Goal: Submit feedback/report problem

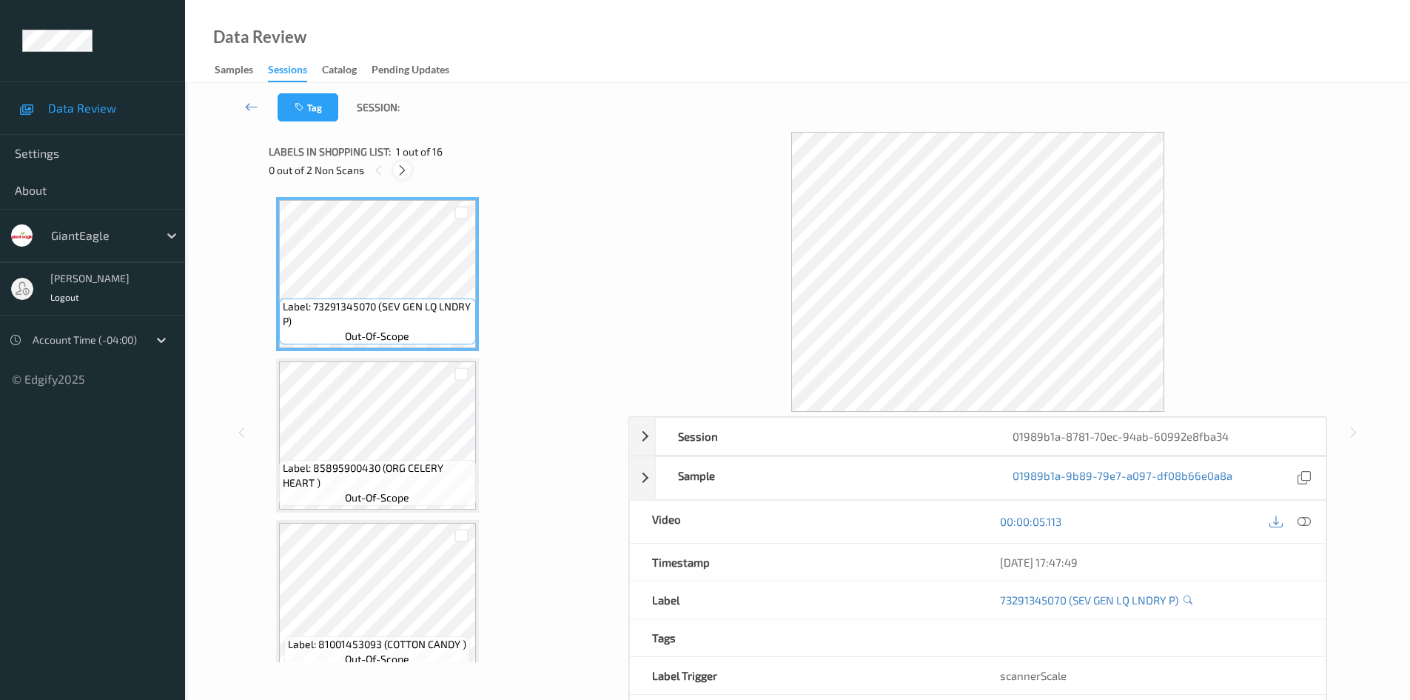
click at [409, 171] on icon at bounding box center [402, 170] width 13 height 13
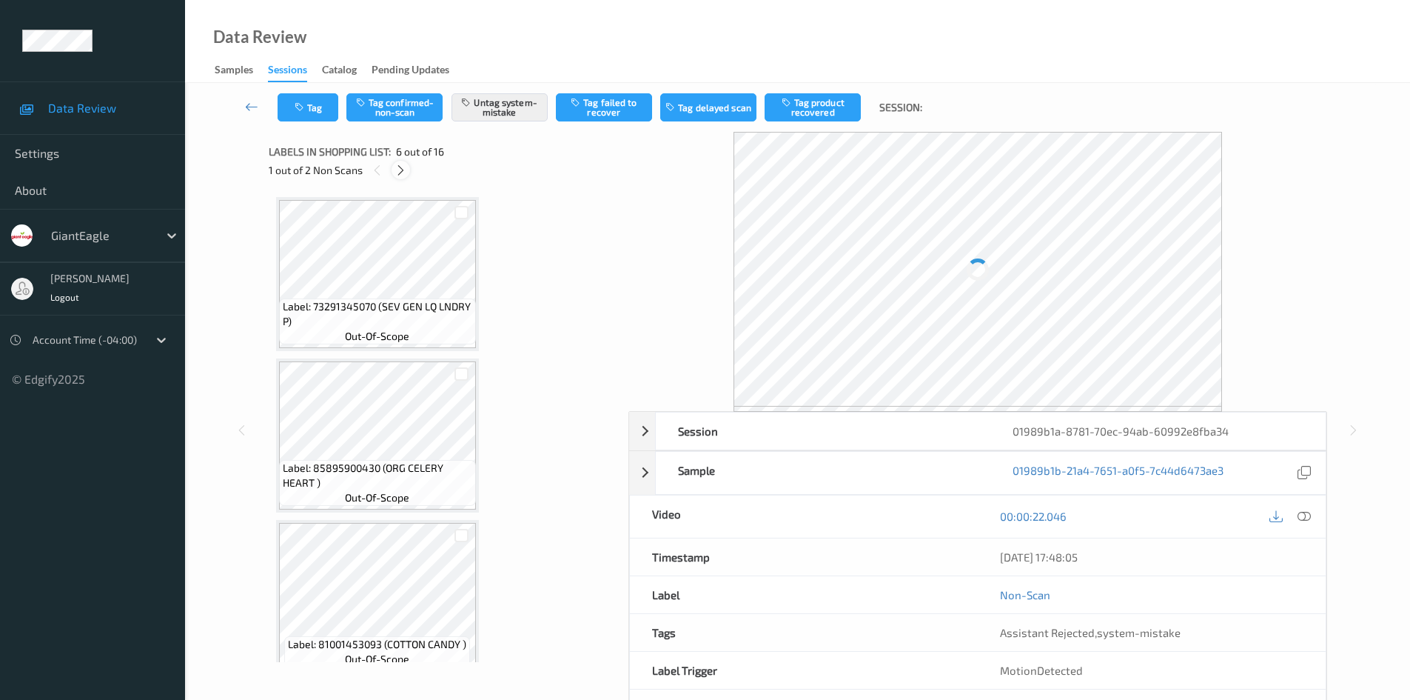
scroll to position [653, 0]
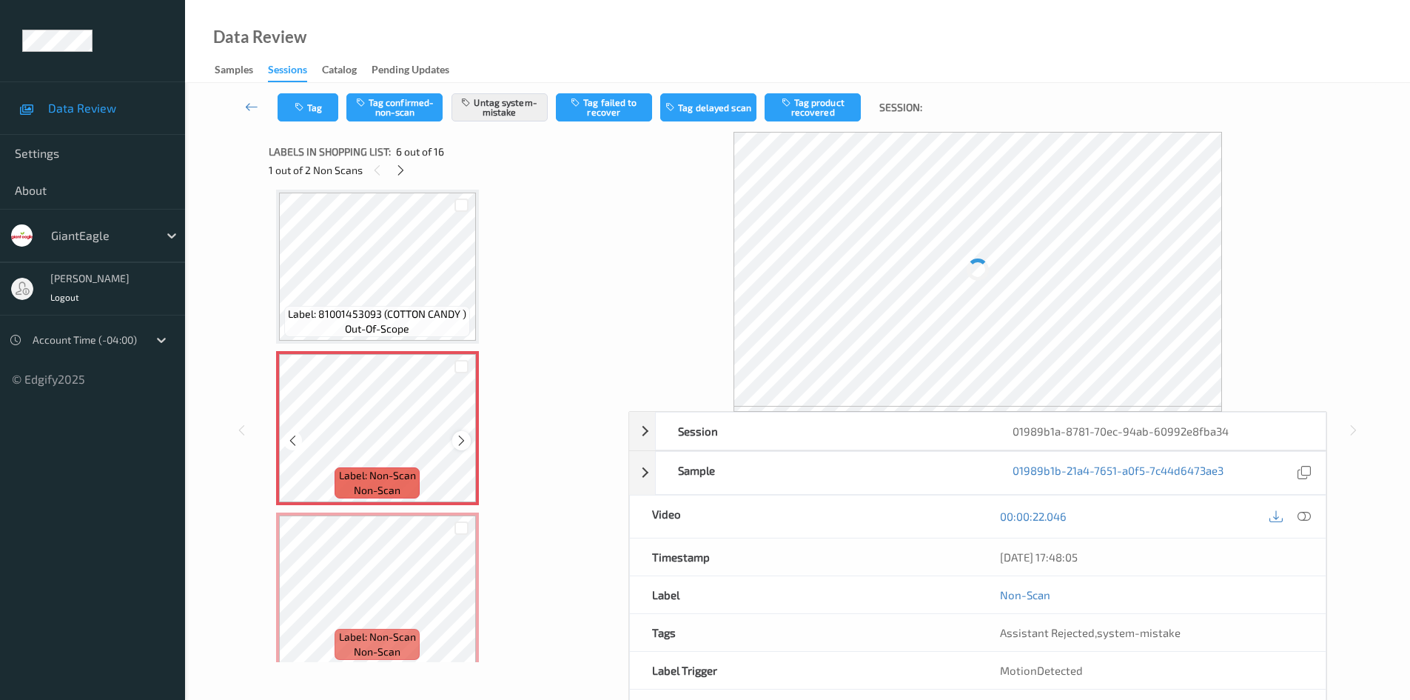
click at [456, 434] on icon at bounding box center [461, 440] width 13 height 13
click at [1301, 525] on icon at bounding box center [1304, 520] width 13 height 13
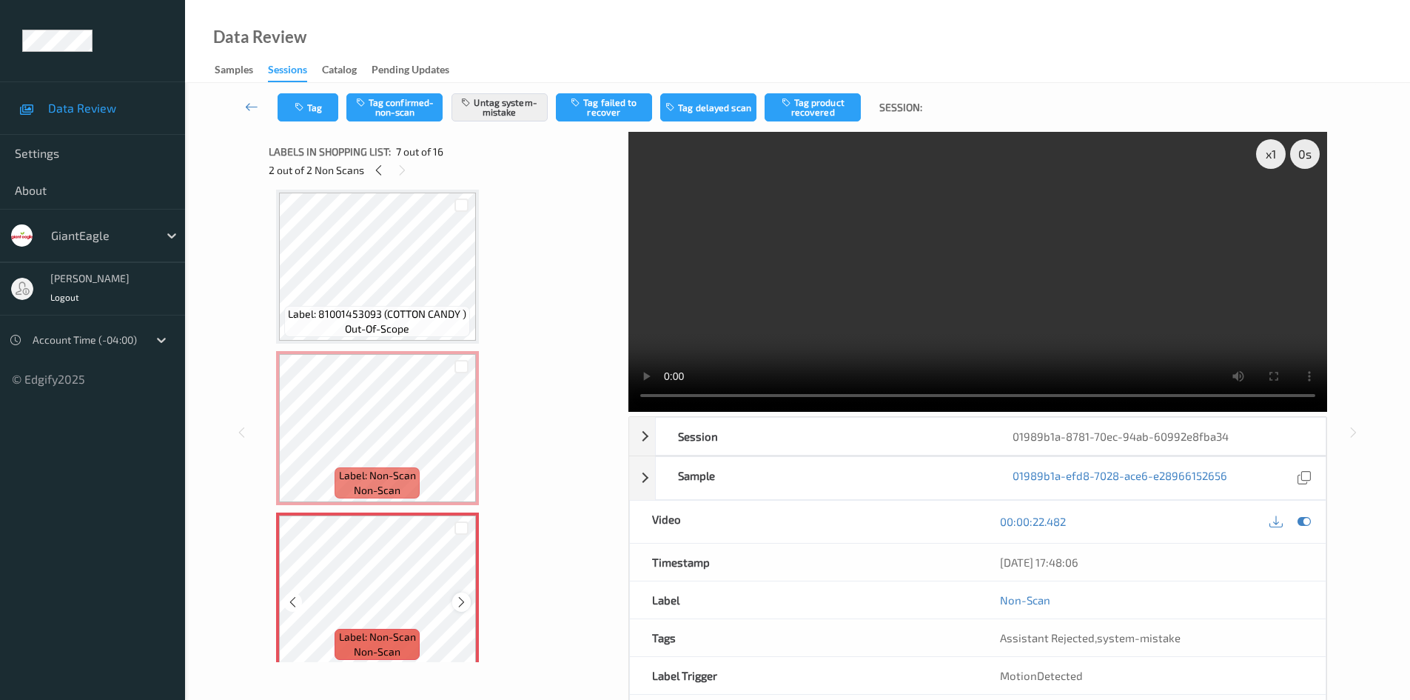
click at [457, 596] on icon at bounding box center [461, 601] width 13 height 13
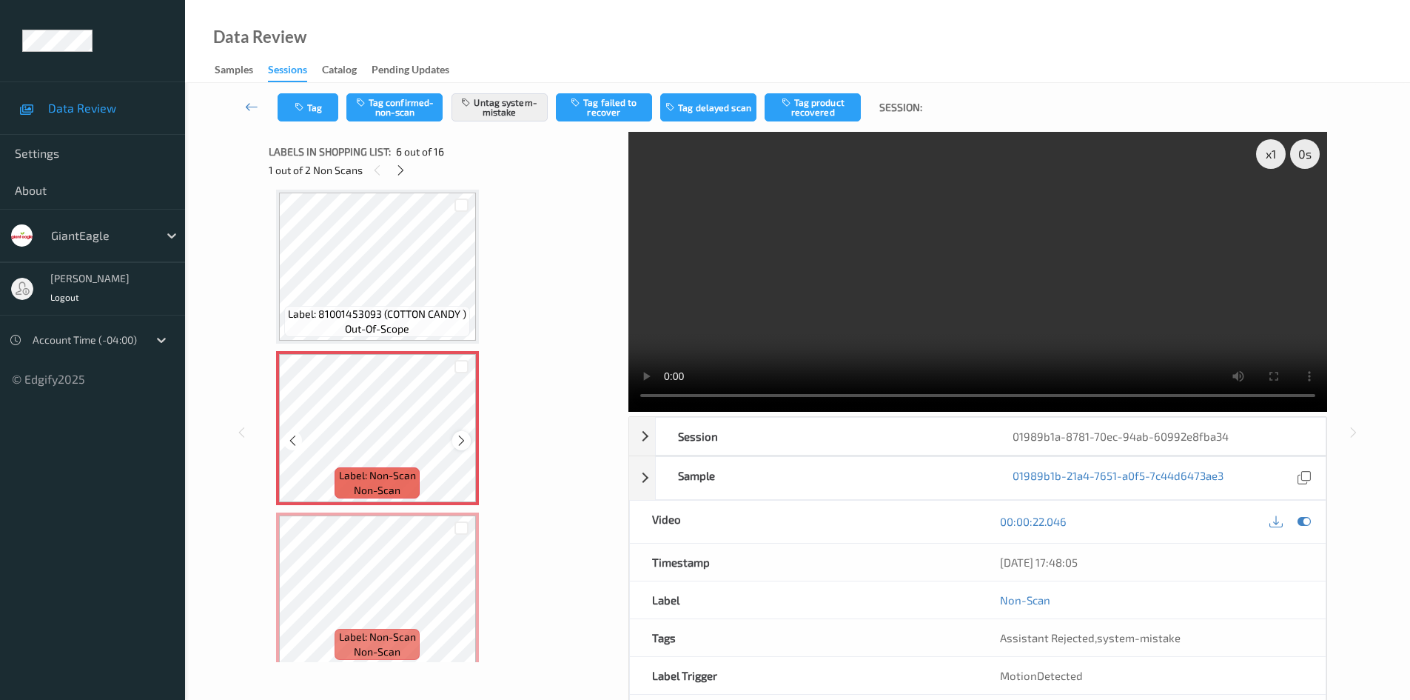
click at [457, 437] on icon at bounding box center [461, 440] width 13 height 13
click at [463, 438] on icon at bounding box center [461, 440] width 13 height 13
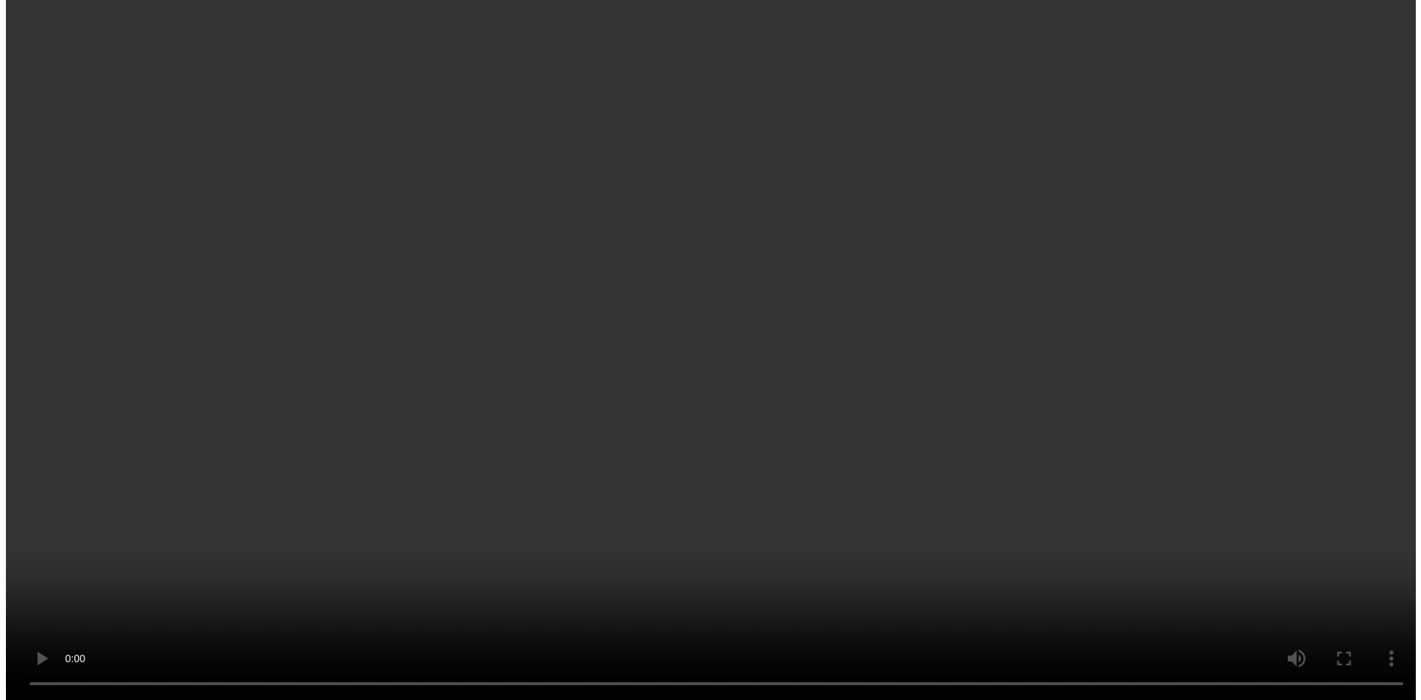
scroll to position [801, 0]
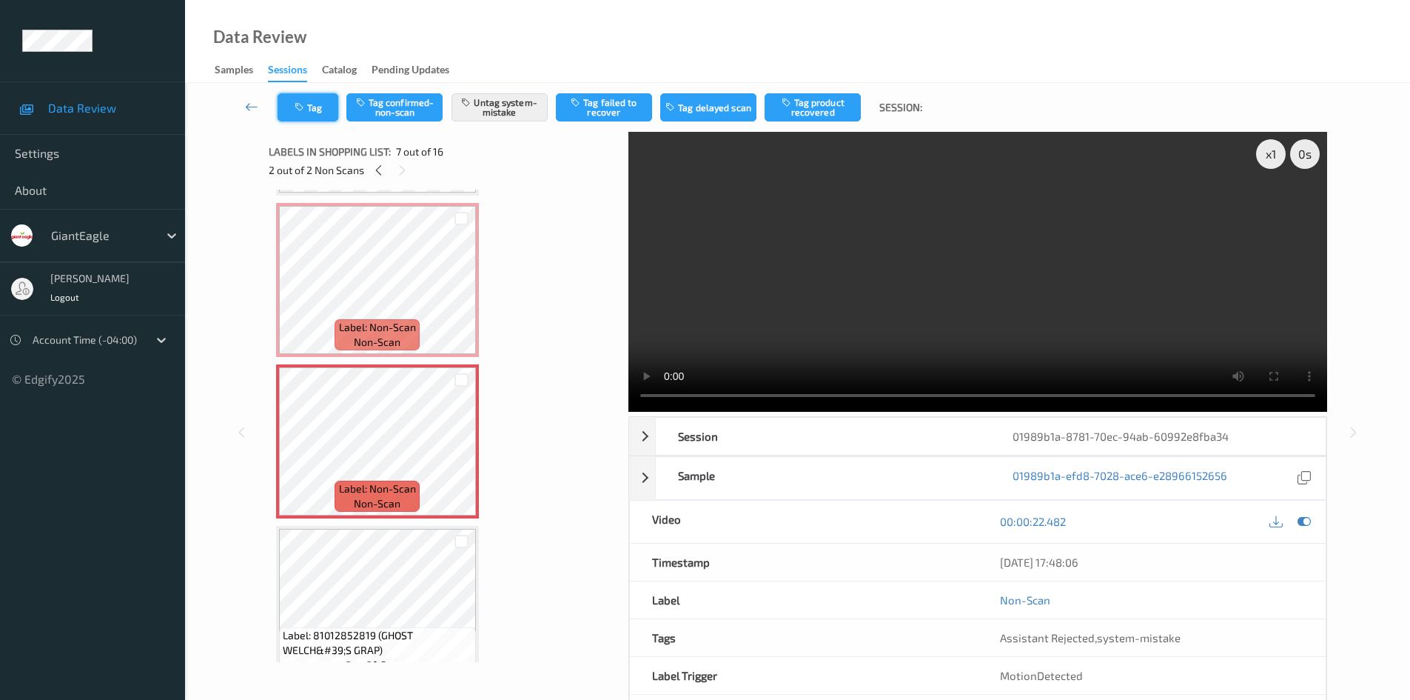
click at [332, 112] on button "Tag" at bounding box center [308, 107] width 61 height 28
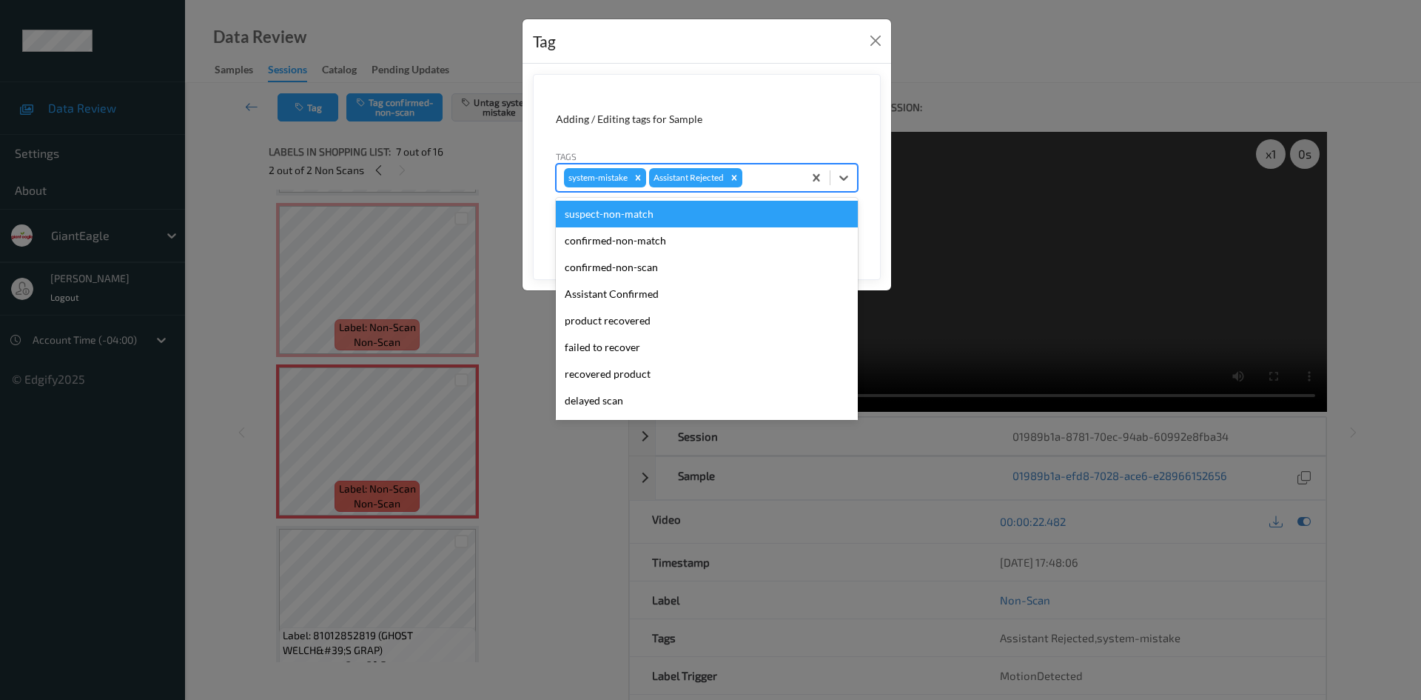
click at [779, 175] on div at bounding box center [770, 178] width 50 height 18
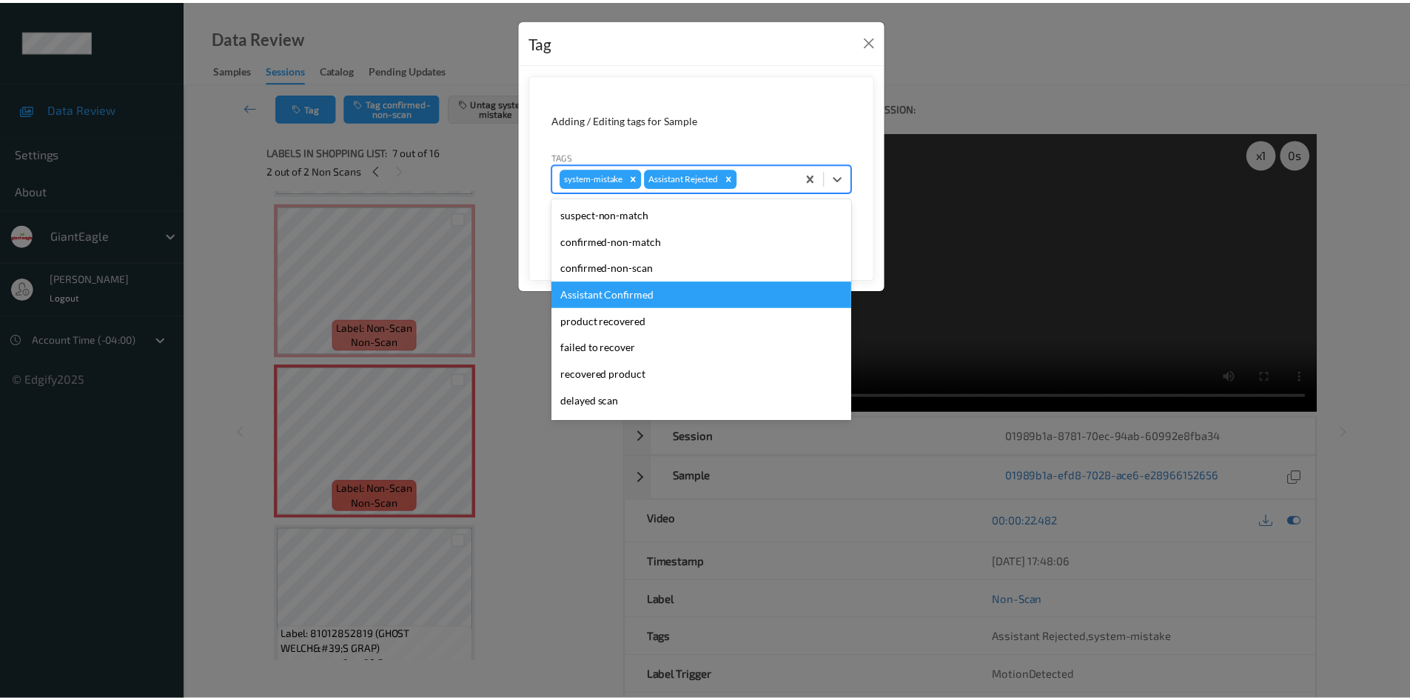
scroll to position [130, 0]
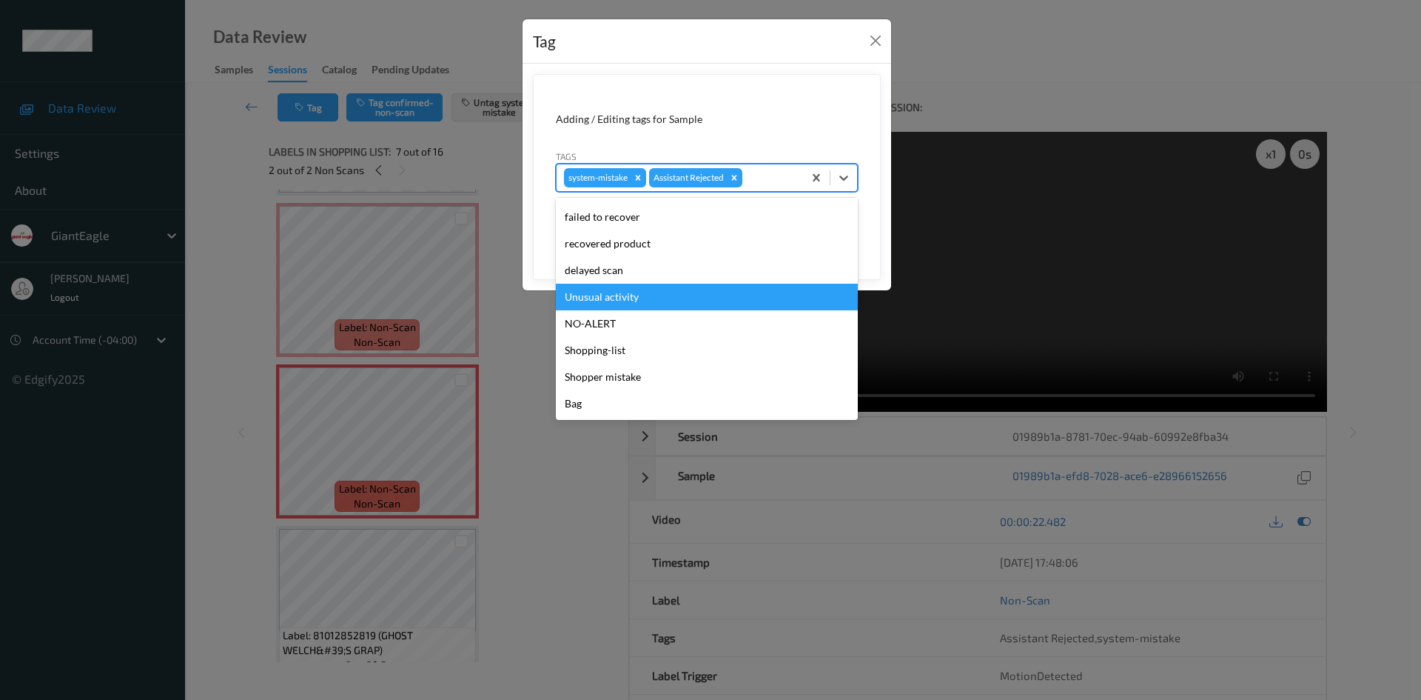
click at [702, 303] on div "Unusual activity" at bounding box center [707, 297] width 302 height 27
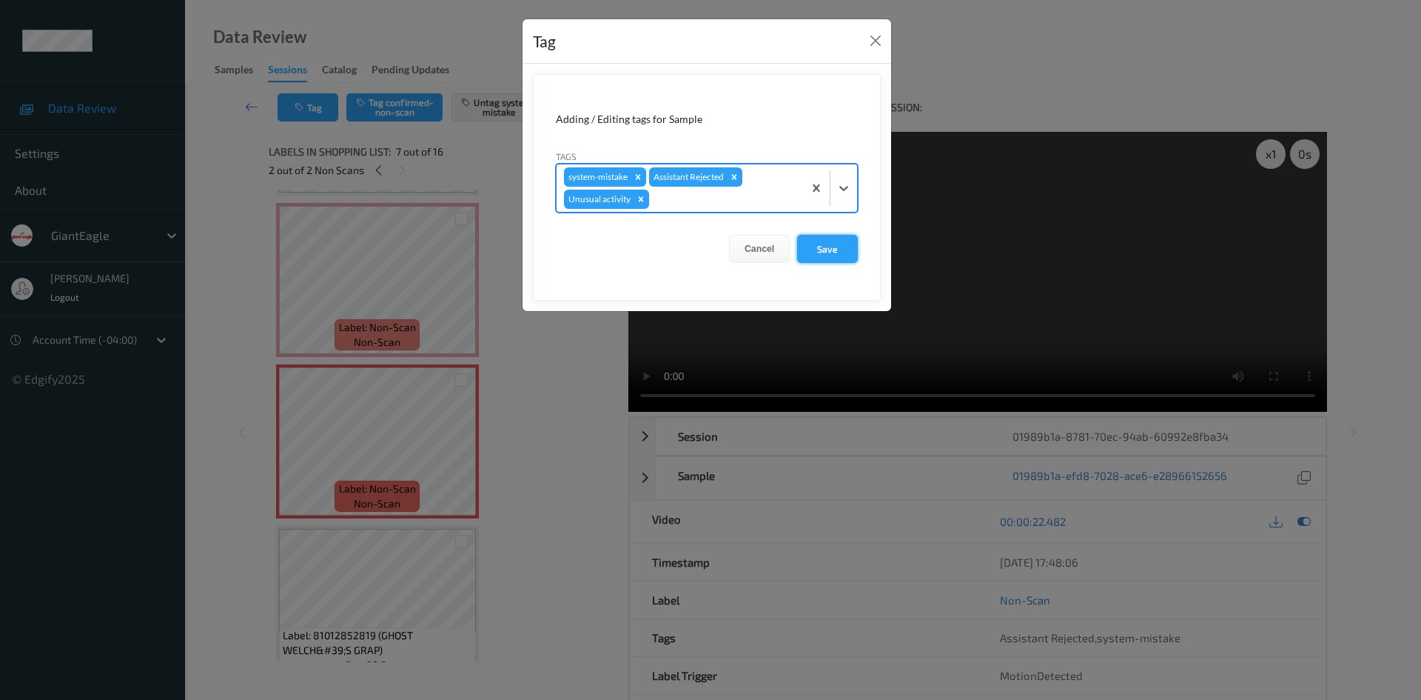
click at [833, 258] on button "Save" at bounding box center [827, 249] width 61 height 28
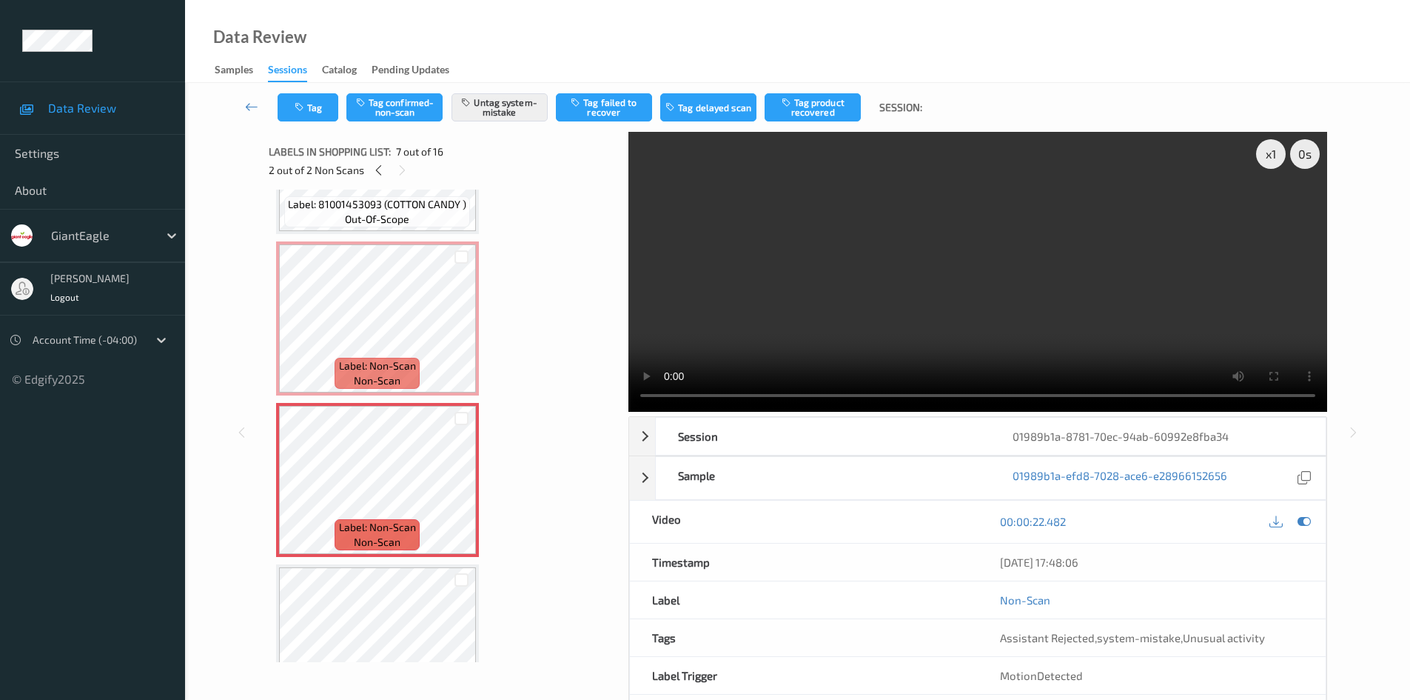
scroll to position [801, 0]
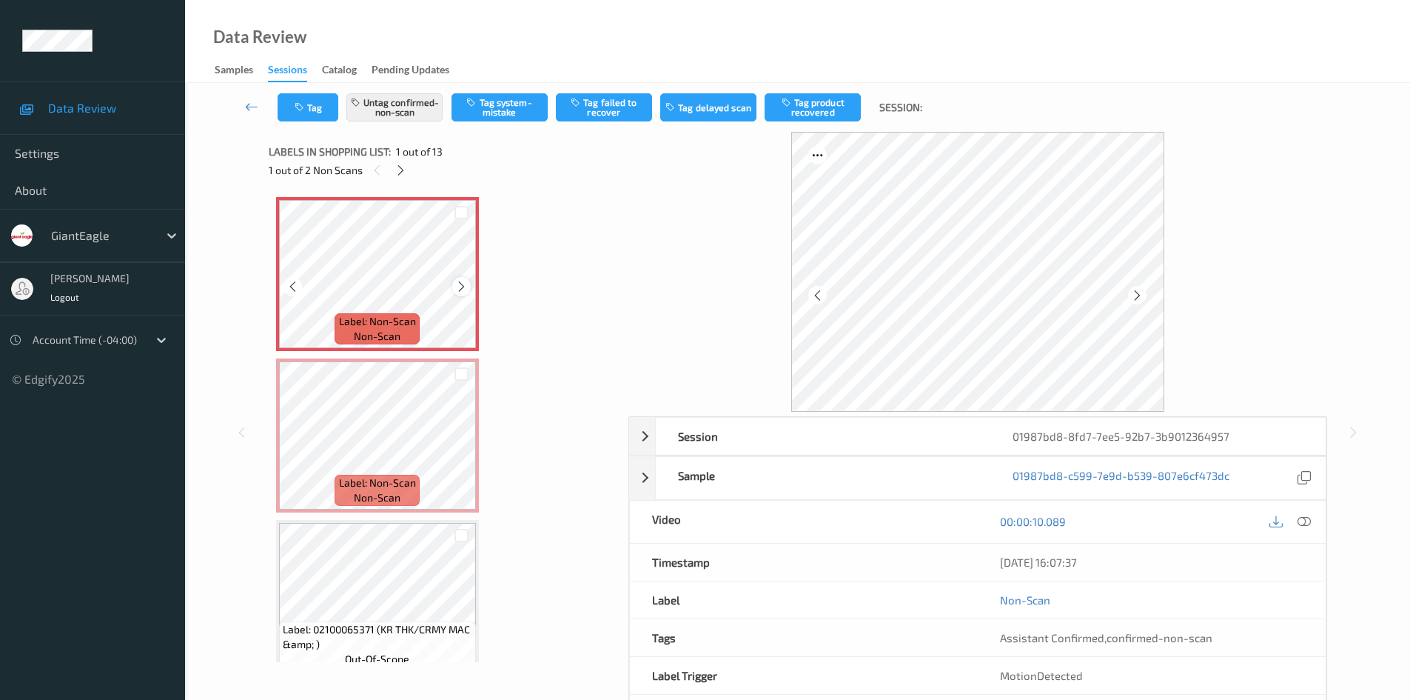
click at [466, 291] on icon at bounding box center [461, 286] width 13 height 13
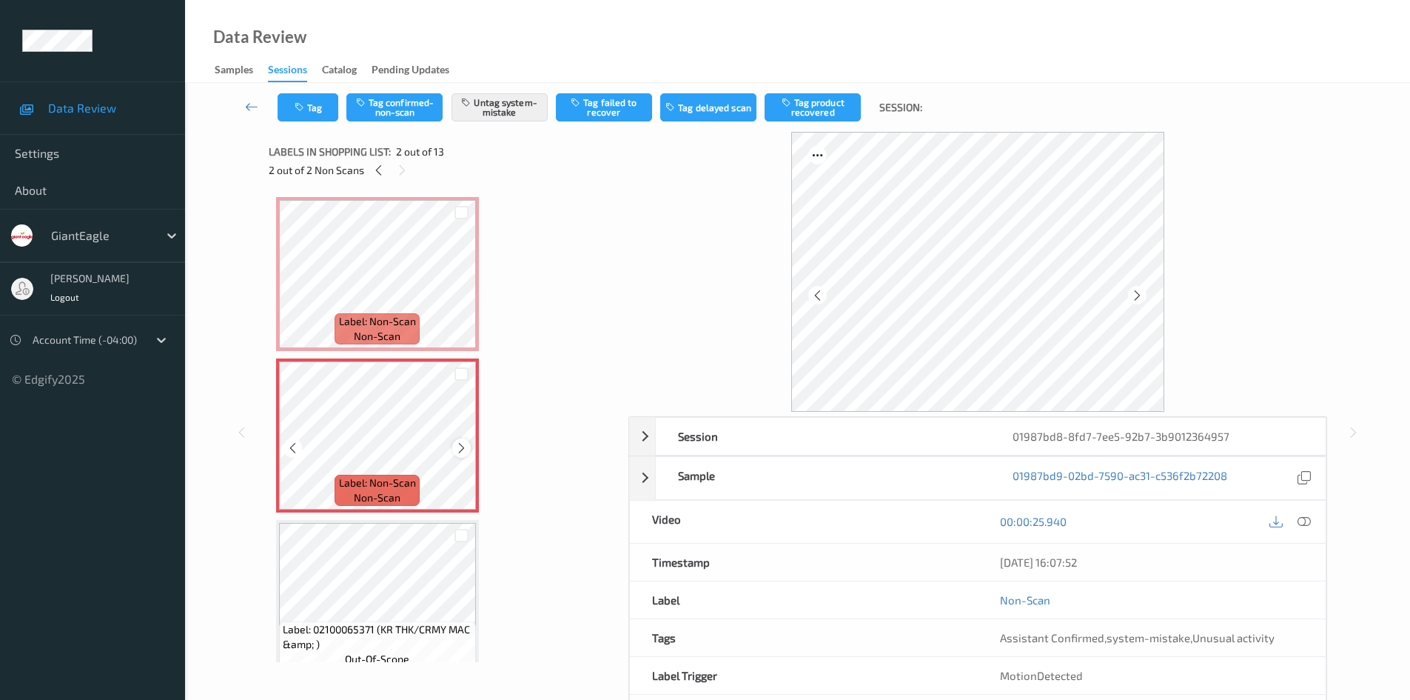
click at [464, 447] on icon at bounding box center [461, 447] width 13 height 13
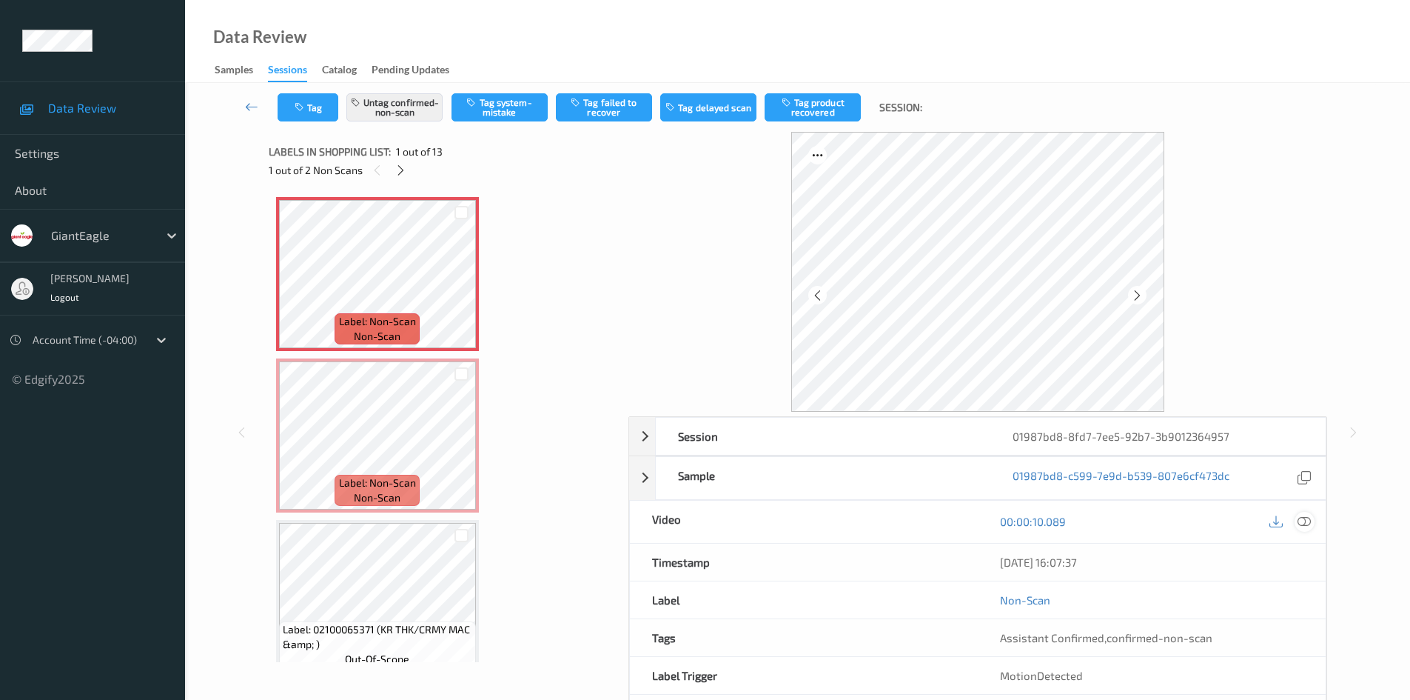
click at [1306, 521] on icon at bounding box center [1304, 520] width 13 height 13
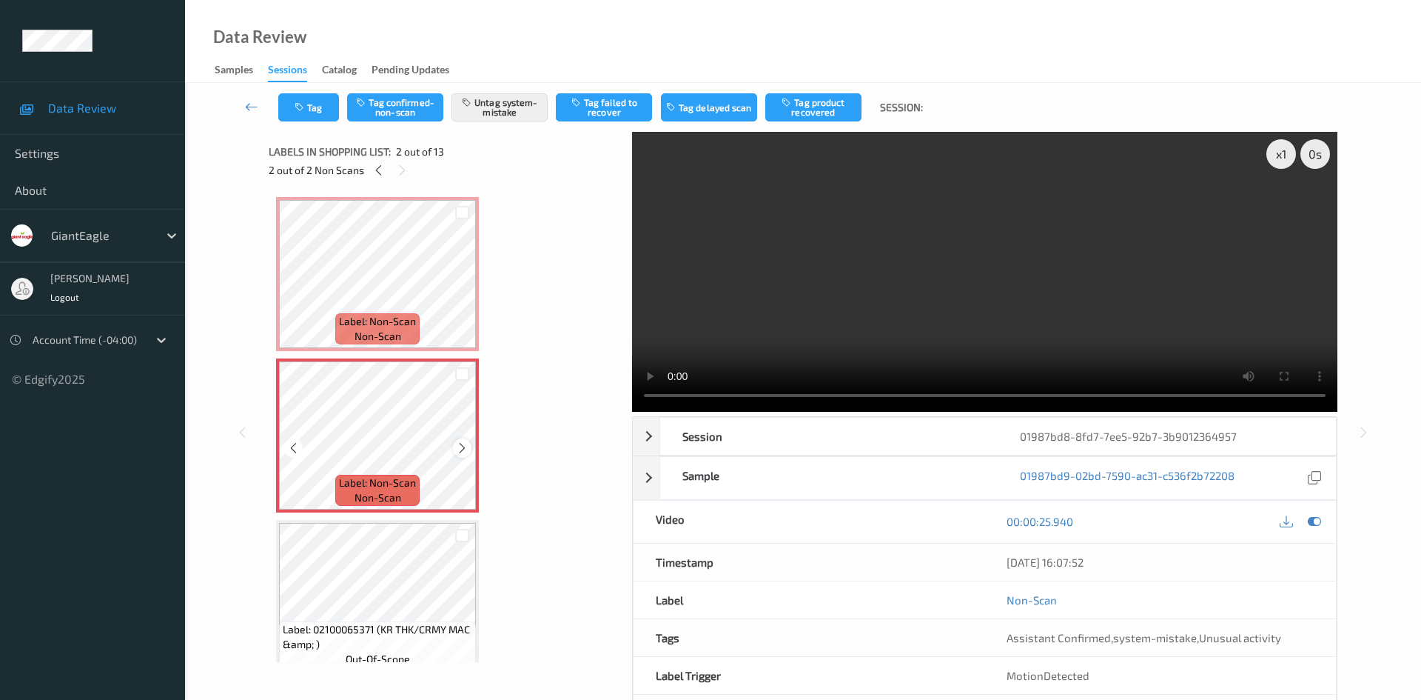
click at [461, 447] on icon at bounding box center [462, 447] width 13 height 13
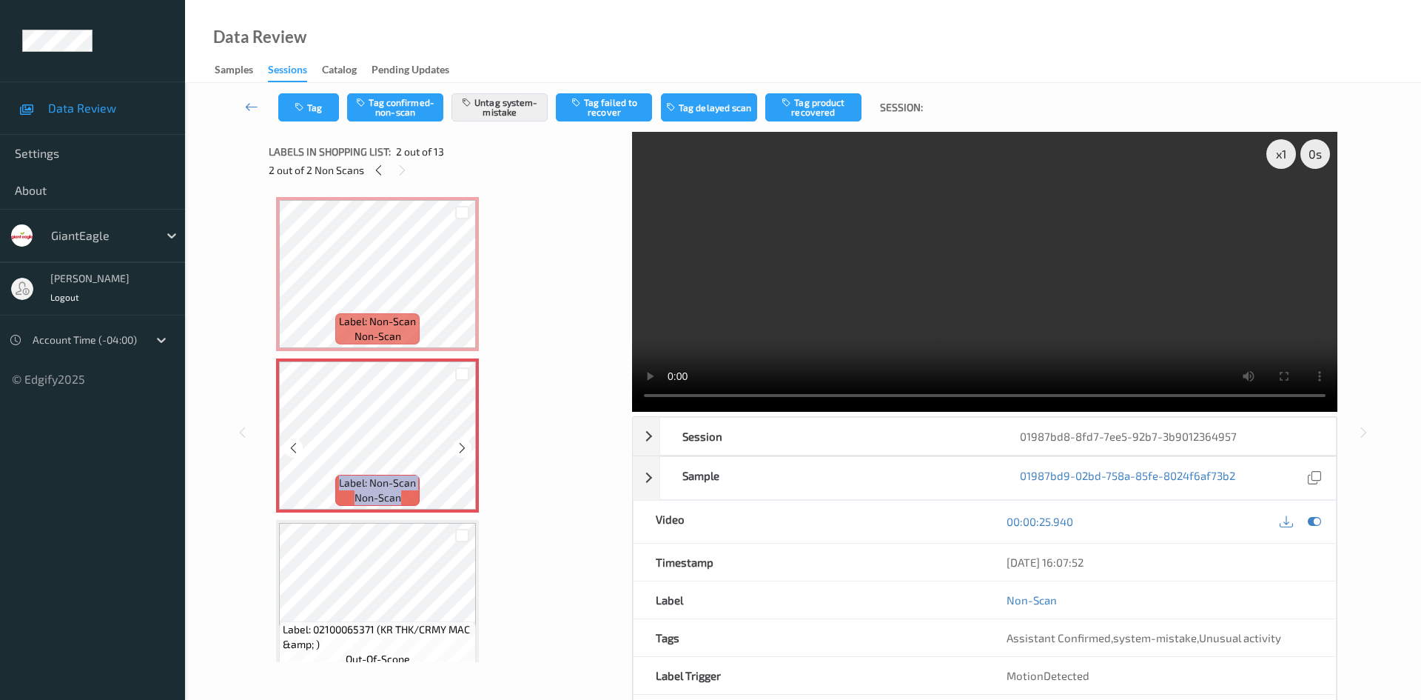
click at [461, 447] on icon at bounding box center [462, 447] width 13 height 13
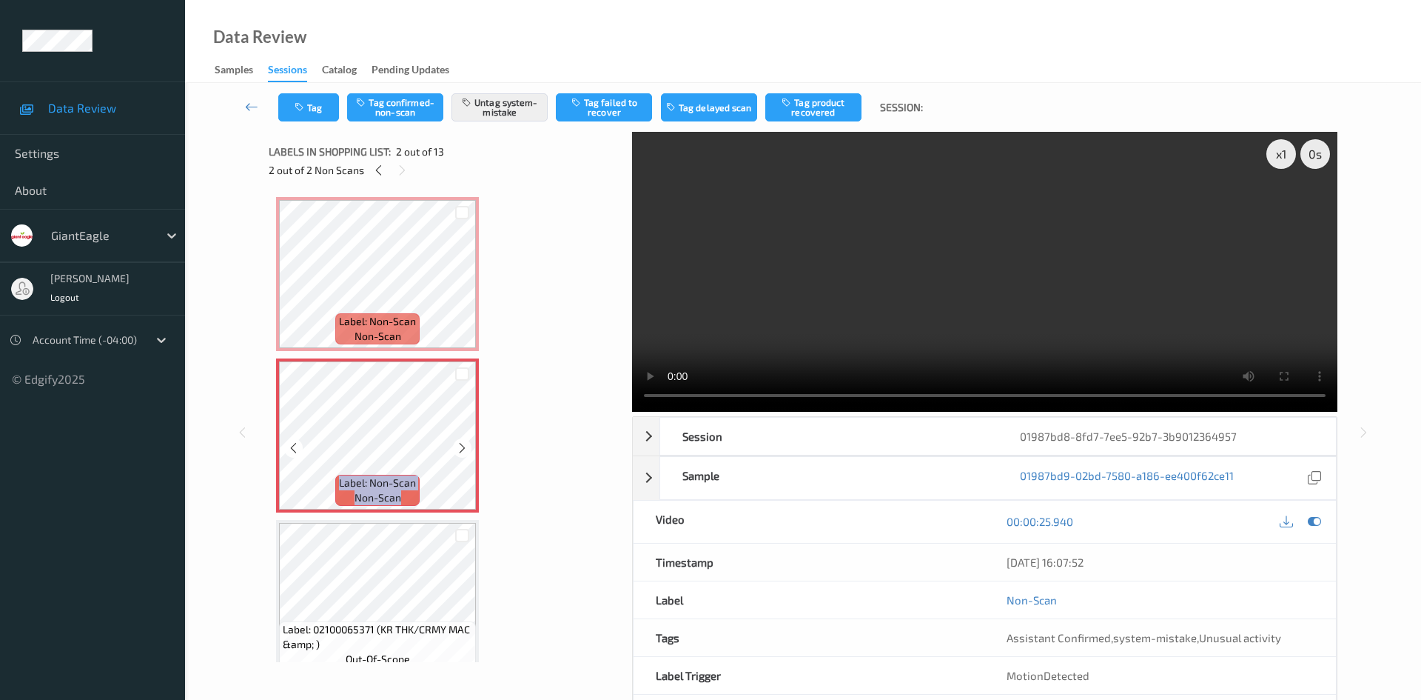
click at [461, 447] on icon at bounding box center [462, 447] width 13 height 13
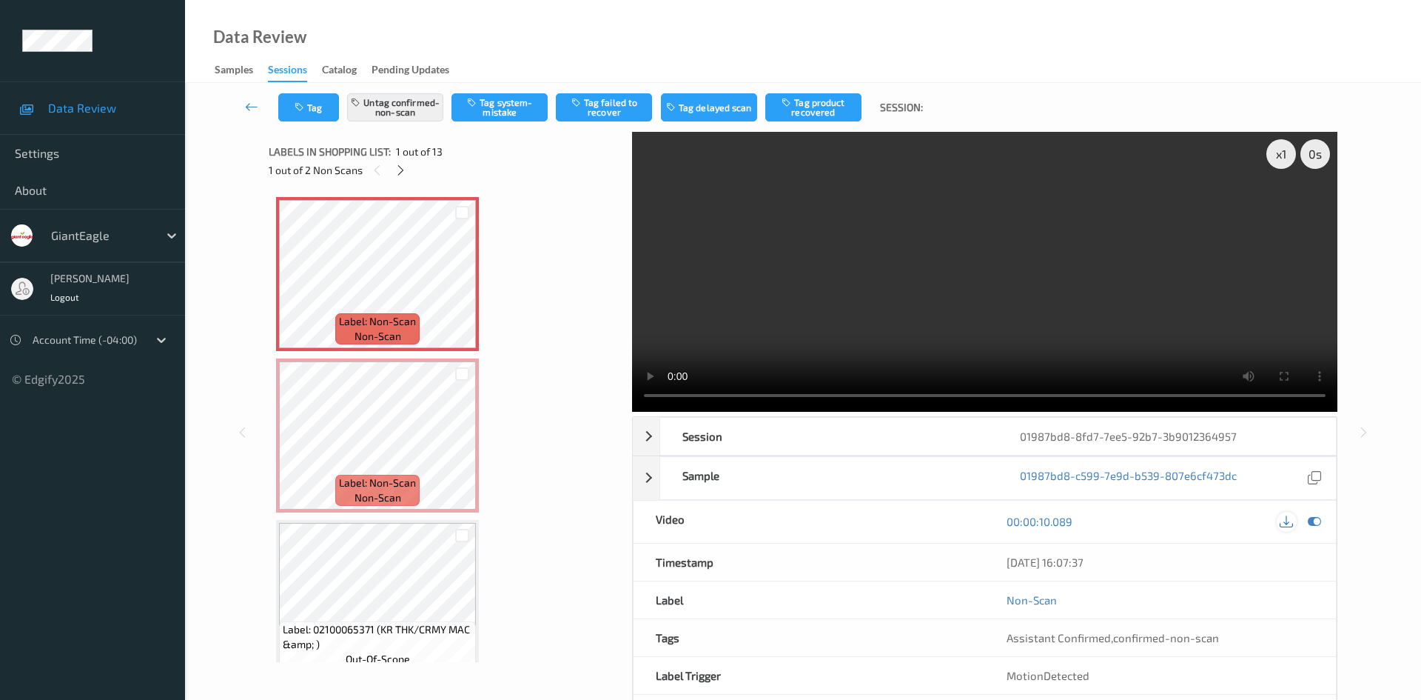
click at [1287, 514] on icon at bounding box center [1286, 520] width 13 height 13
click at [1307, 512] on div at bounding box center [1315, 522] width 20 height 20
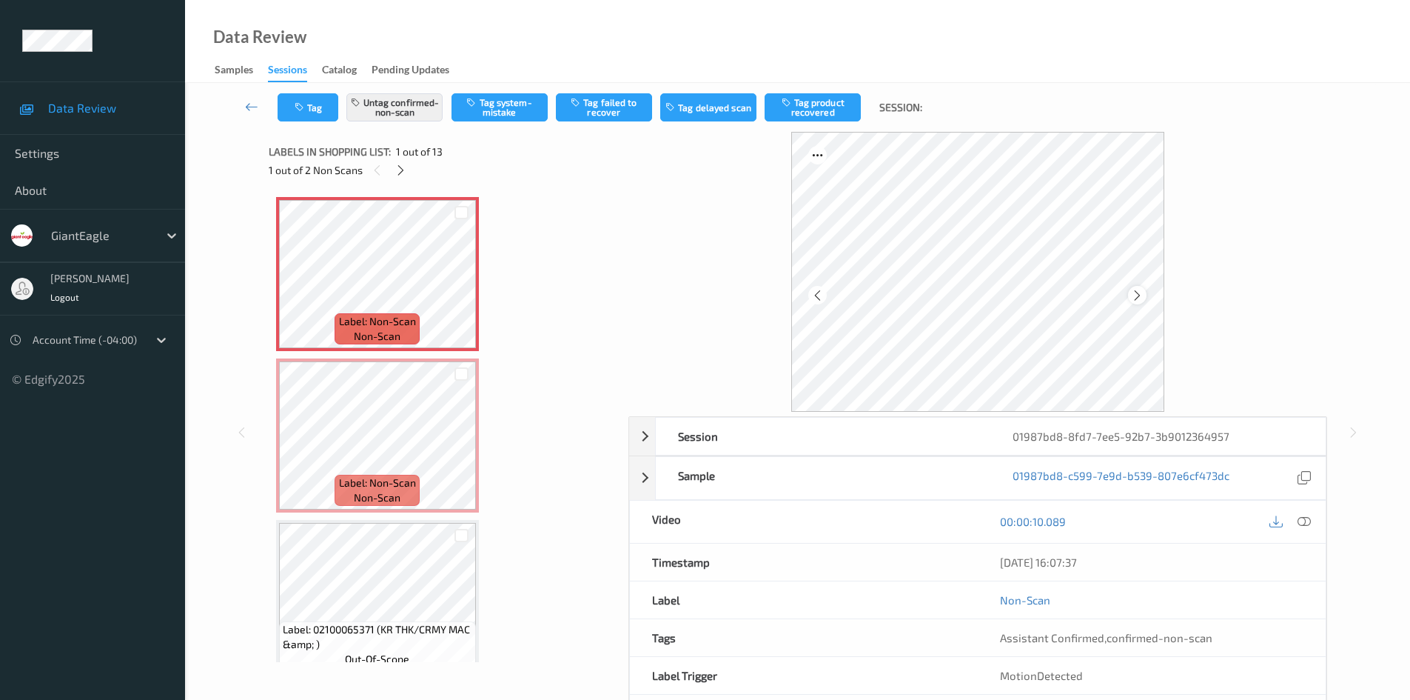
click at [1142, 295] on icon at bounding box center [1137, 295] width 13 height 13
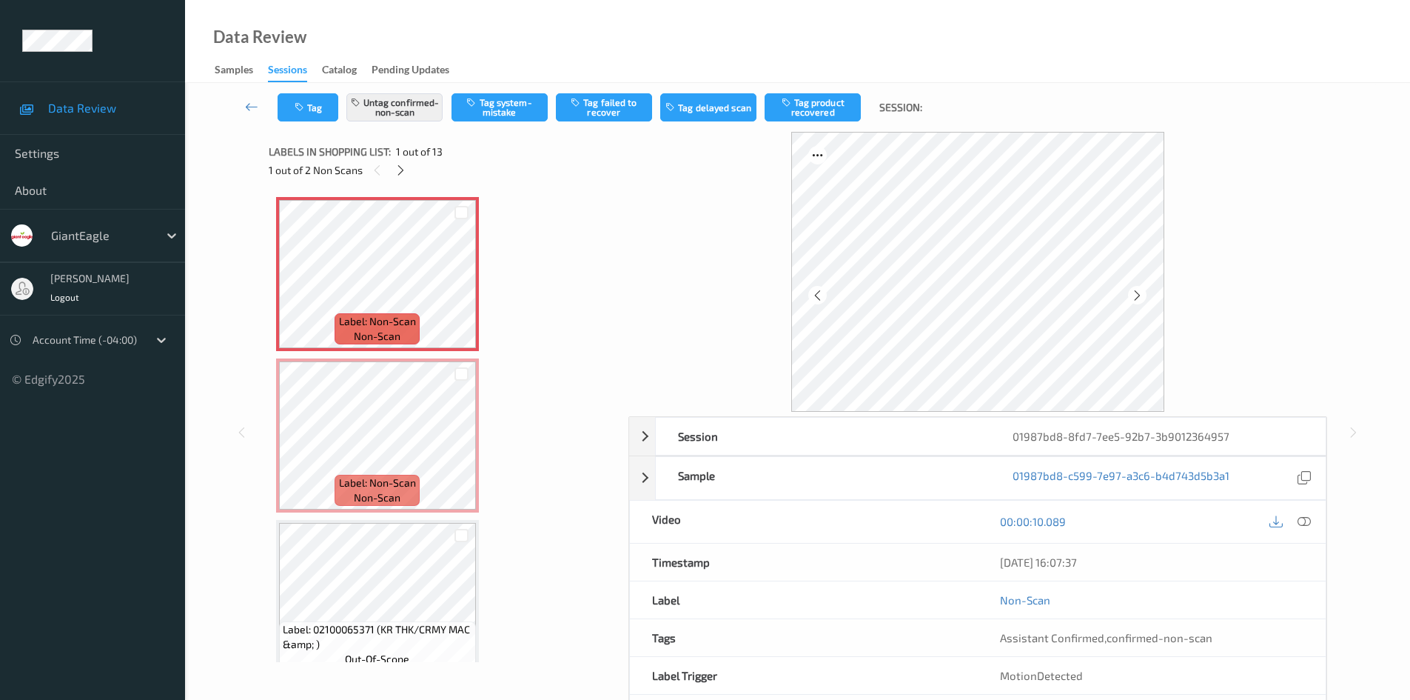
click at [1142, 295] on icon at bounding box center [1137, 295] width 13 height 13
click at [1304, 524] on icon at bounding box center [1304, 520] width 13 height 13
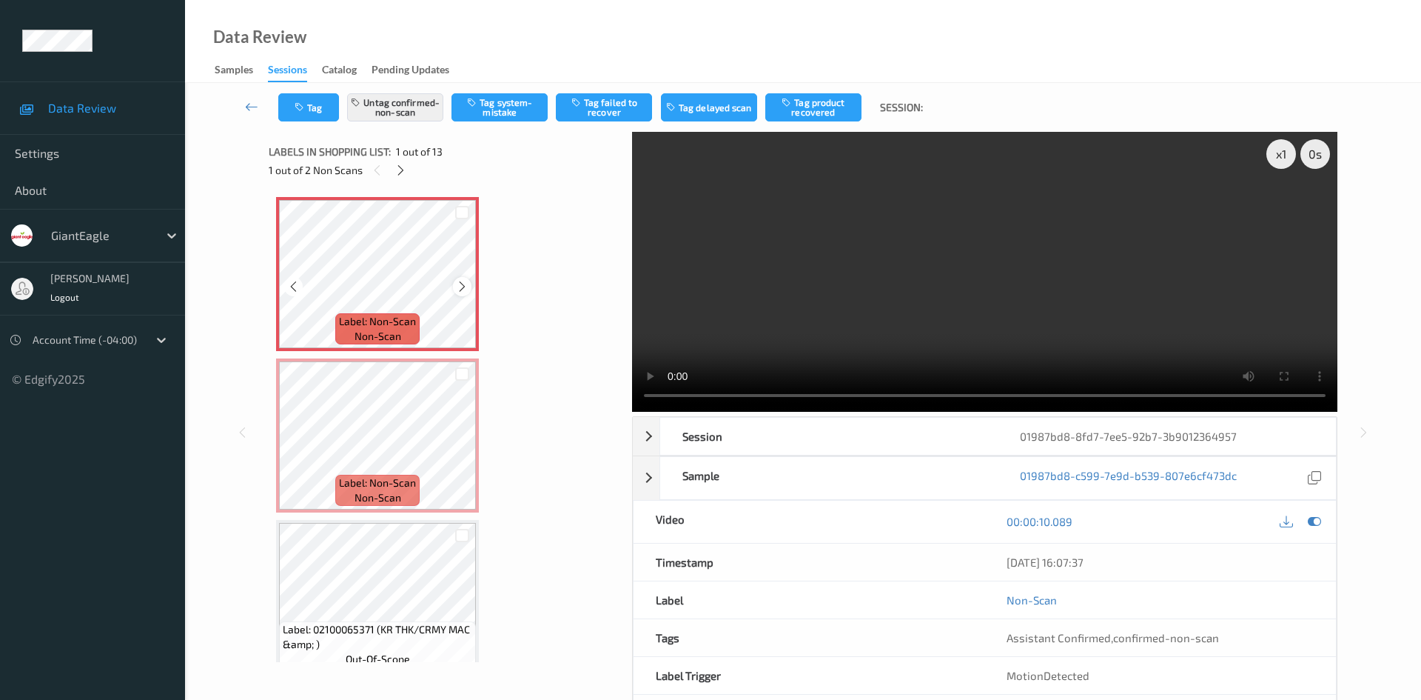
click at [465, 287] on icon at bounding box center [462, 286] width 13 height 13
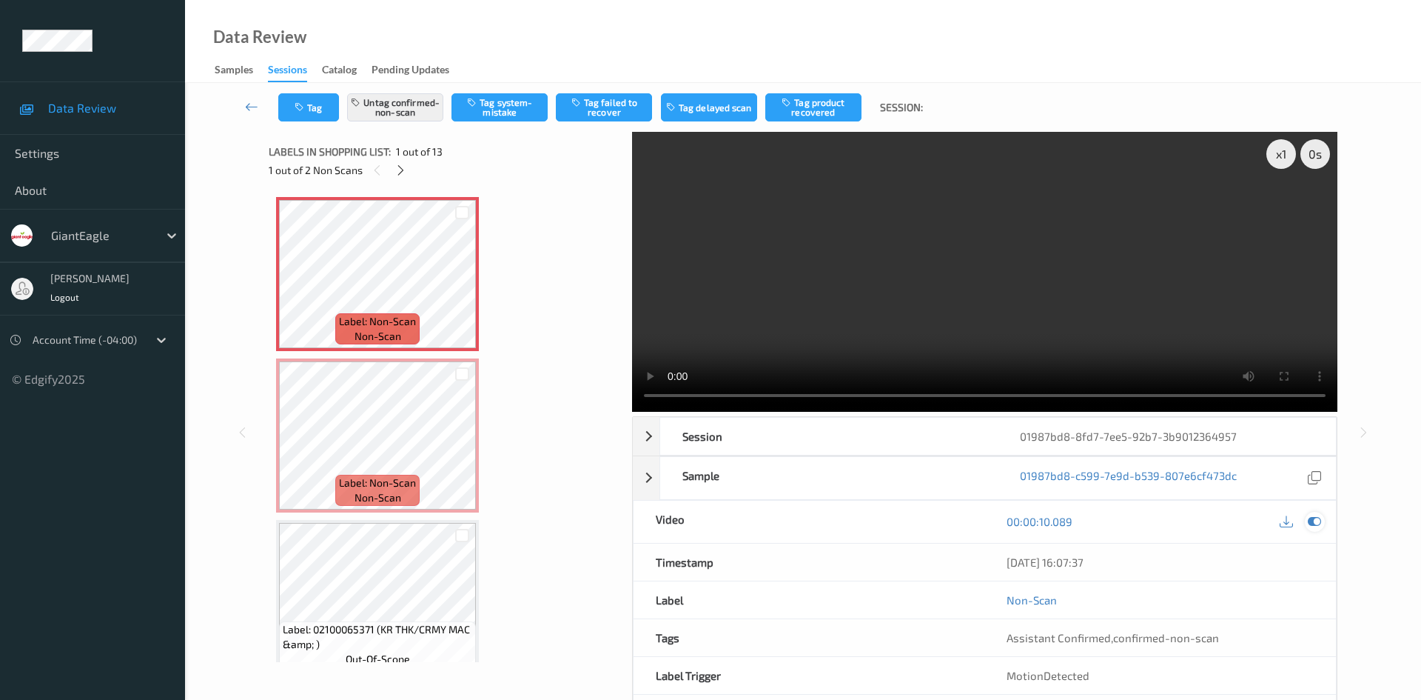
click at [1315, 514] on icon at bounding box center [1314, 520] width 13 height 13
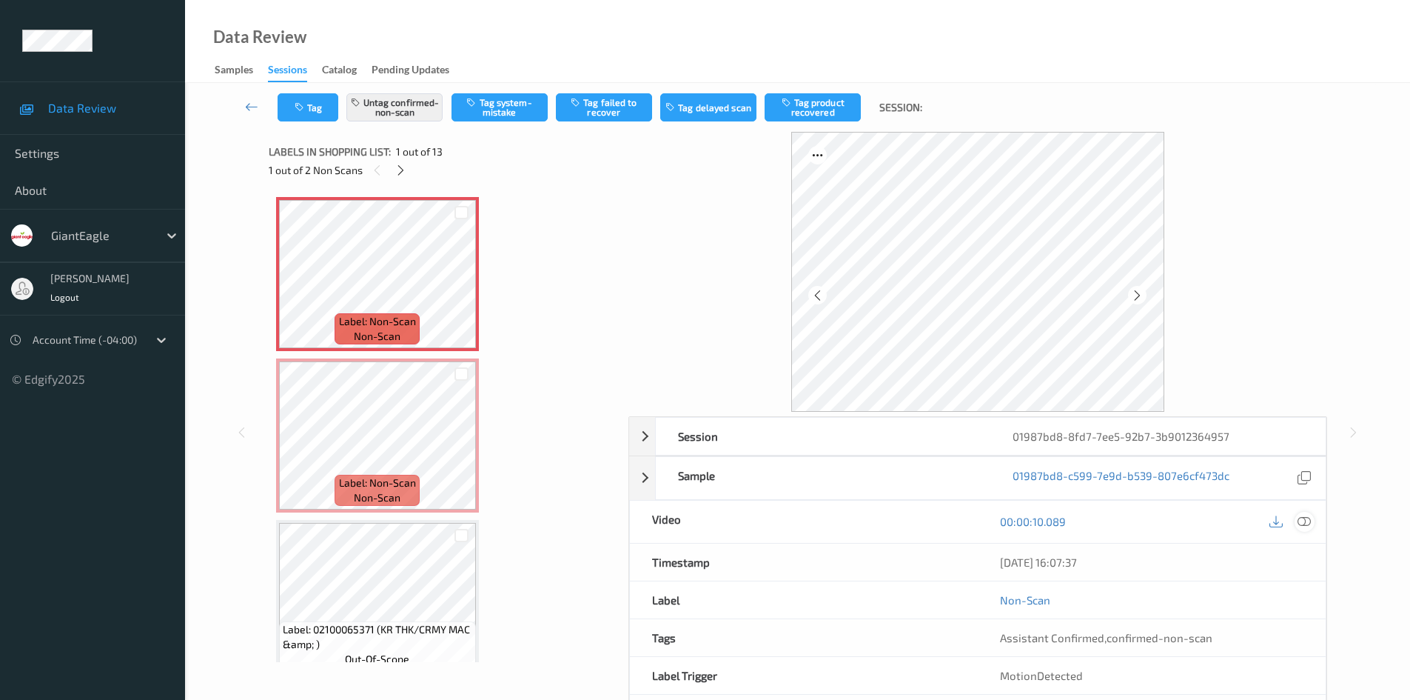
click at [1310, 521] on icon at bounding box center [1304, 520] width 13 height 13
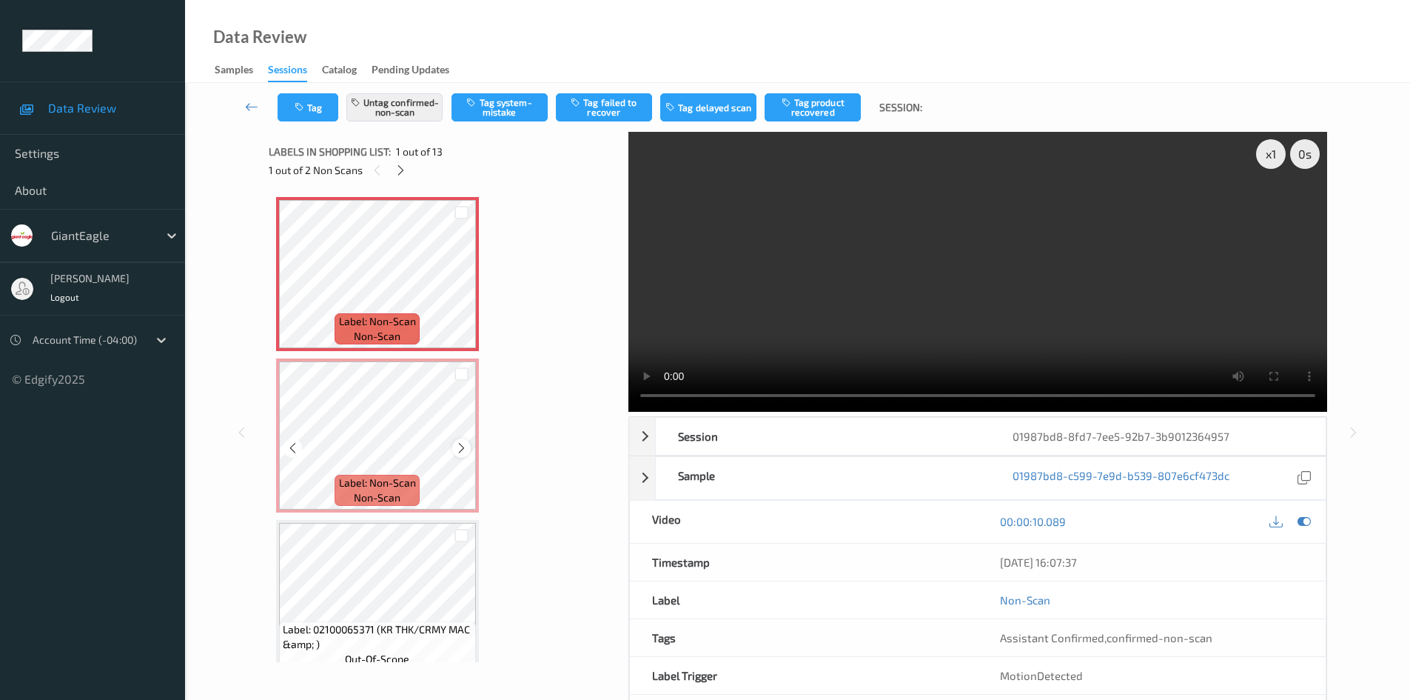
click at [460, 447] on icon at bounding box center [461, 447] width 13 height 13
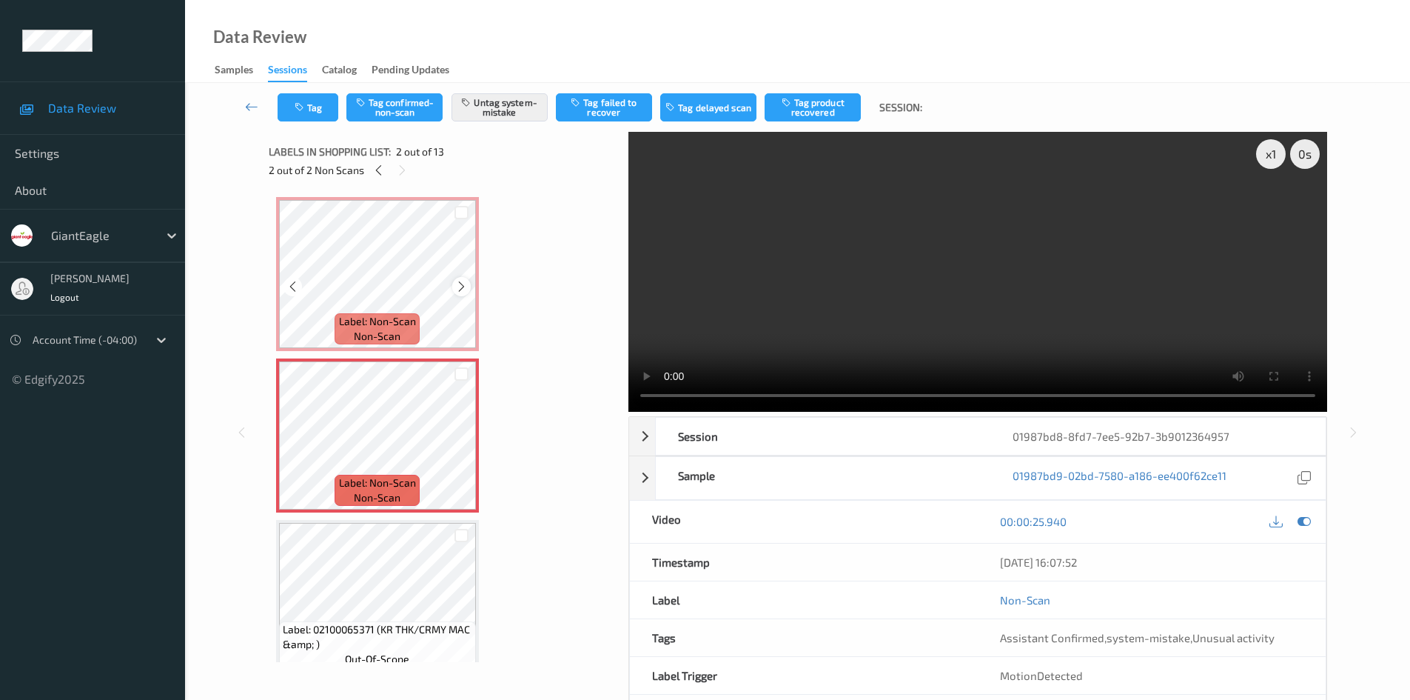
click at [458, 282] on icon at bounding box center [461, 286] width 13 height 13
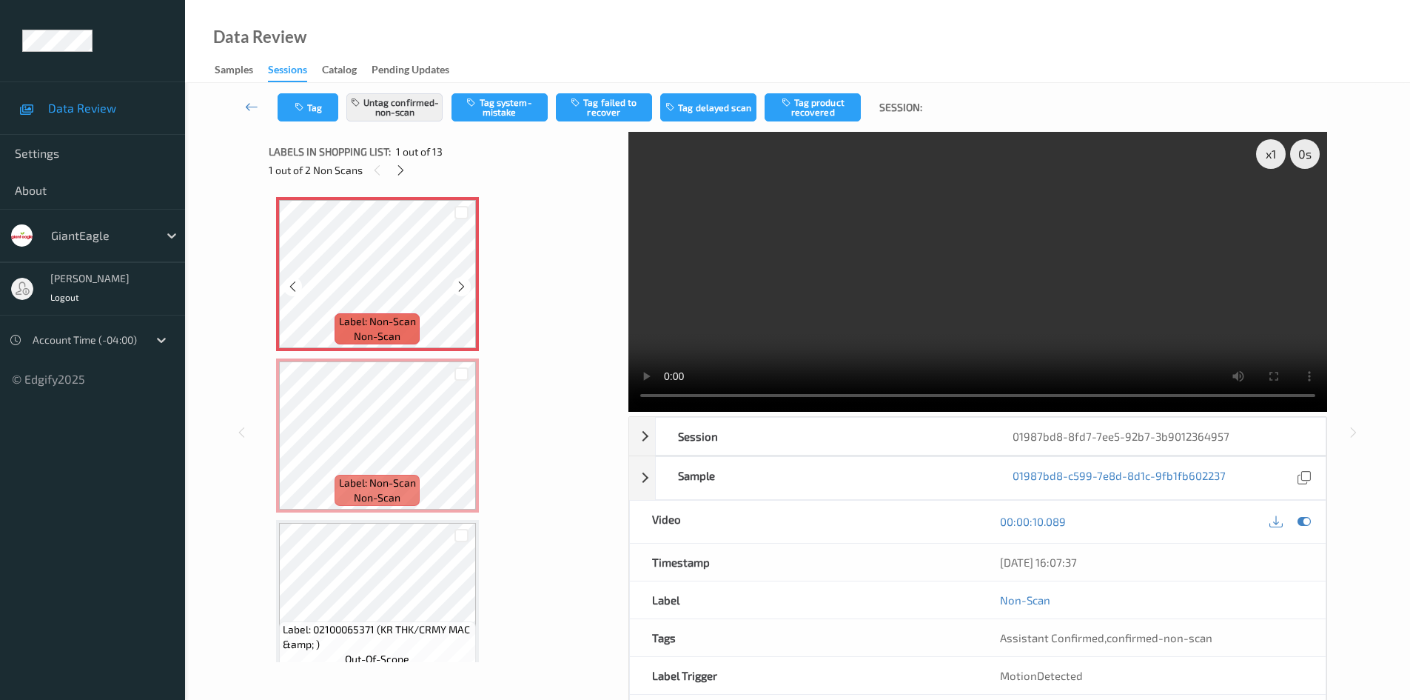
click at [458, 282] on icon at bounding box center [461, 286] width 13 height 13
click at [802, 101] on button "Tag product recovered" at bounding box center [813, 107] width 96 height 28
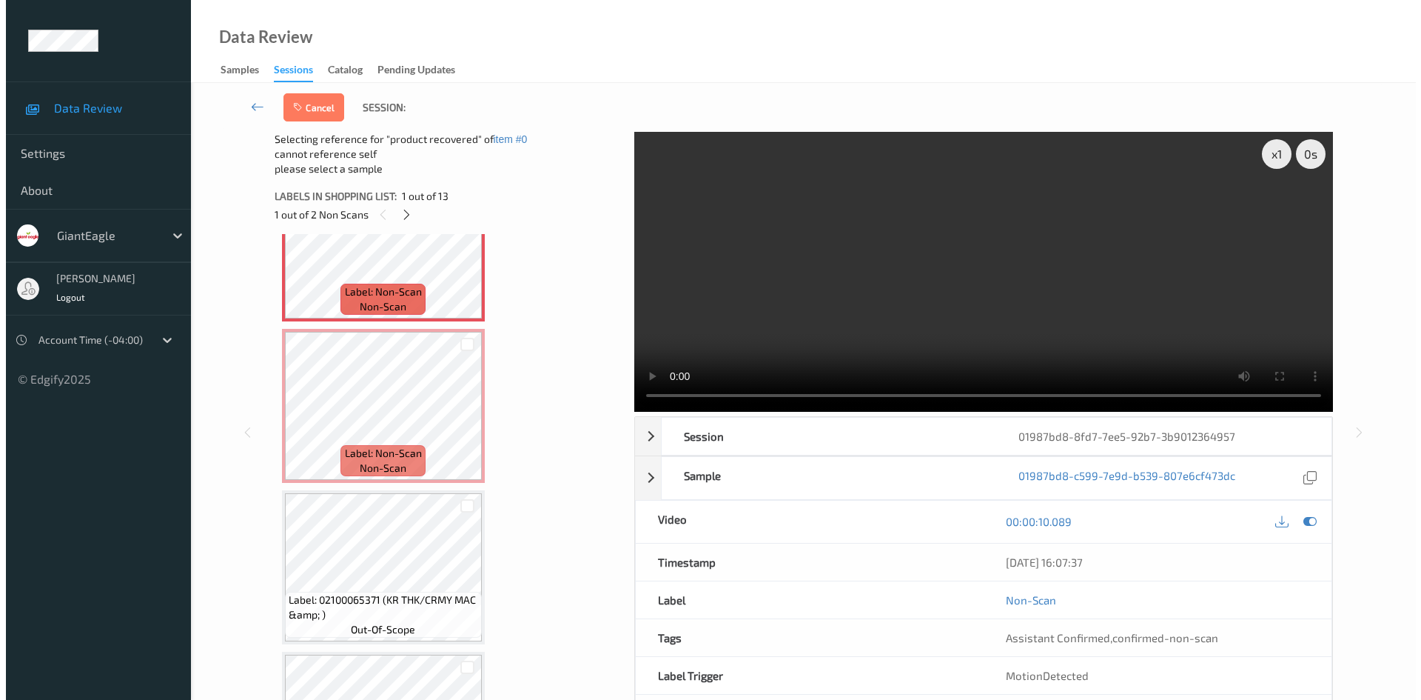
scroll to position [148, 0]
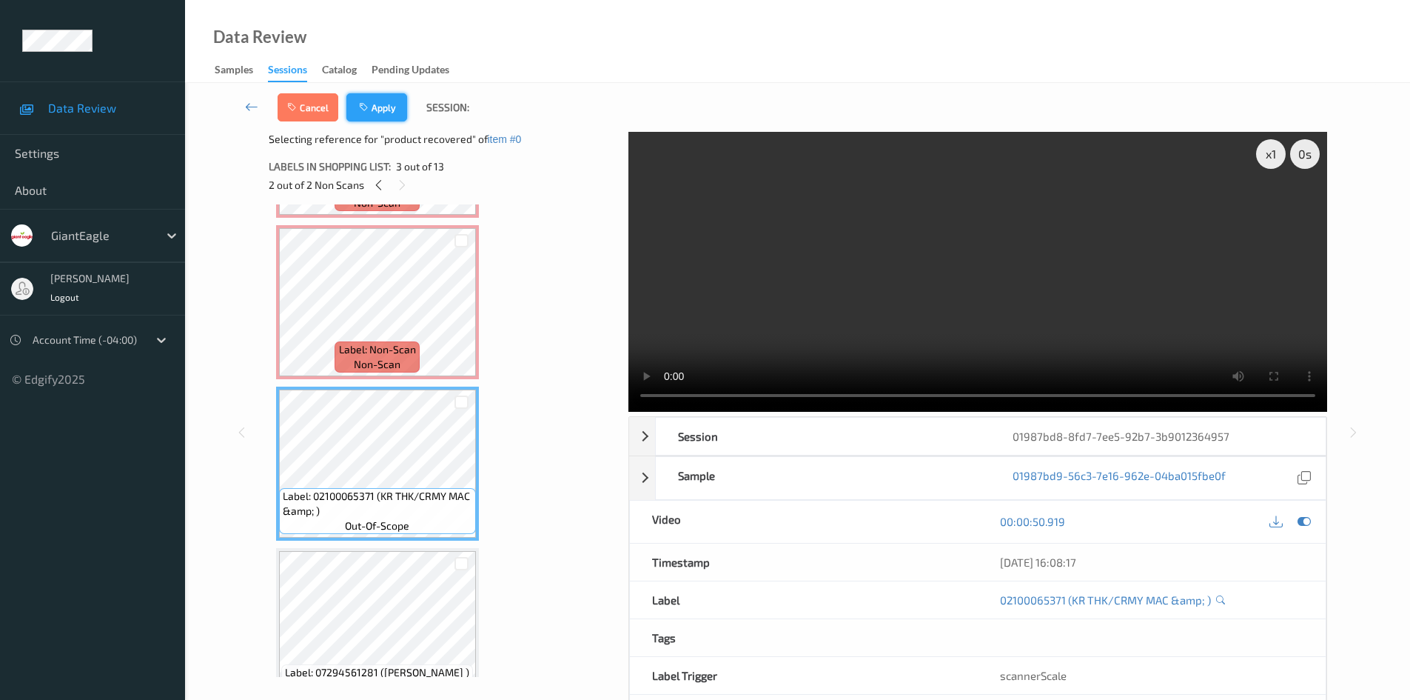
click at [378, 107] on button "Apply" at bounding box center [376, 107] width 61 height 28
